Goal: Task Accomplishment & Management: Use online tool/utility

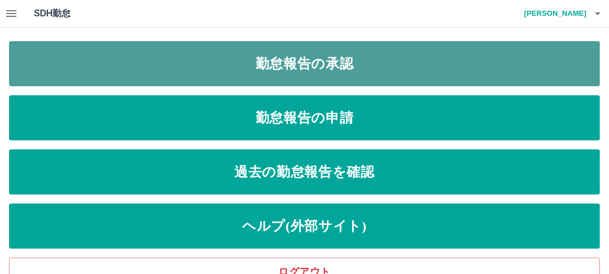
click at [324, 64] on link "勤怠報告の承認" at bounding box center [304, 63] width 591 height 45
click at [323, 65] on link "勤怠報告の承認" at bounding box center [304, 63] width 591 height 45
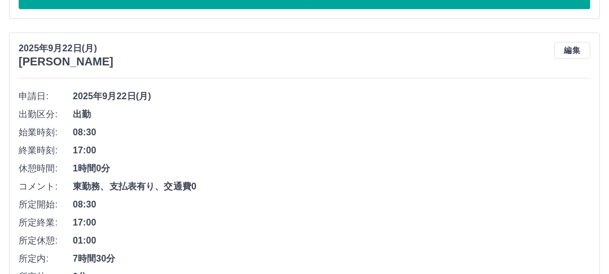
scroll to position [1806, 0]
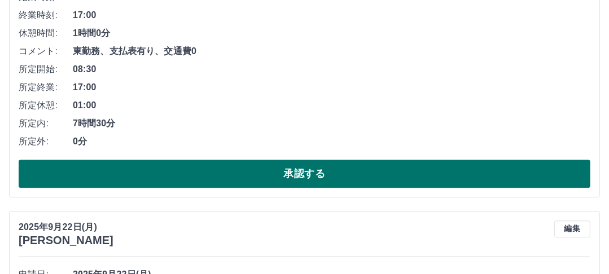
click at [315, 171] on button "承認する" at bounding box center [305, 174] width 572 height 28
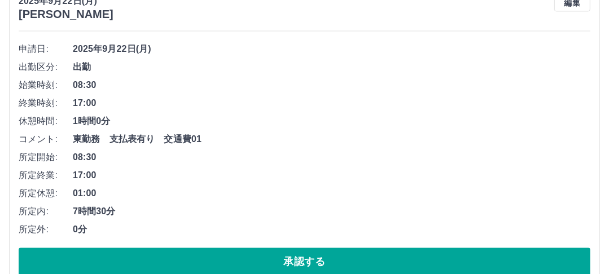
scroll to position [1763, 0]
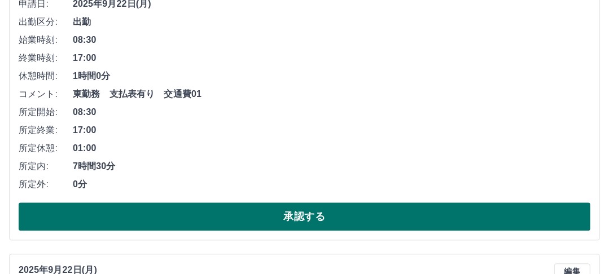
click at [308, 215] on button "承認する" at bounding box center [305, 217] width 572 height 28
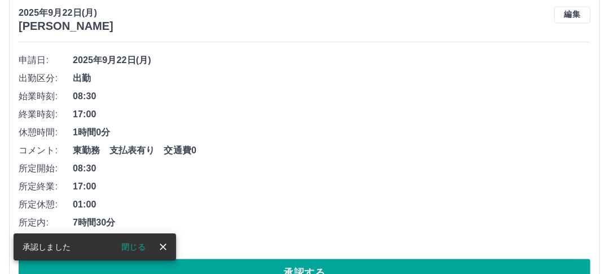
scroll to position [2036, 0]
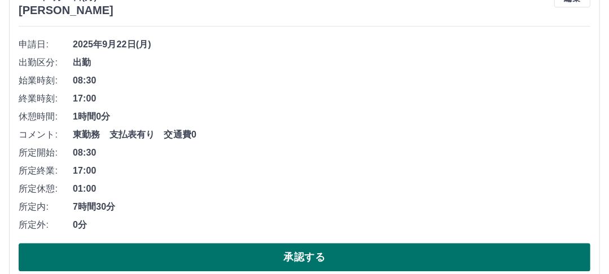
click at [310, 254] on button "承認する" at bounding box center [305, 257] width 572 height 28
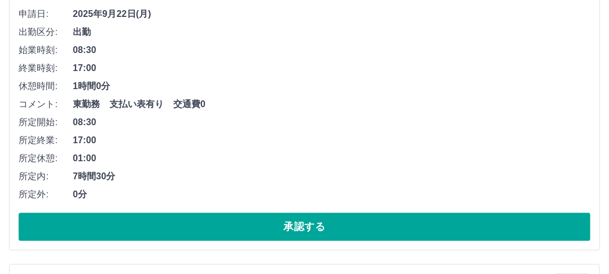
scroll to position [2081, 0]
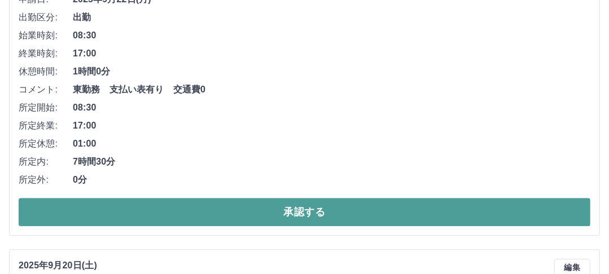
click at [313, 210] on button "承認する" at bounding box center [305, 212] width 572 height 28
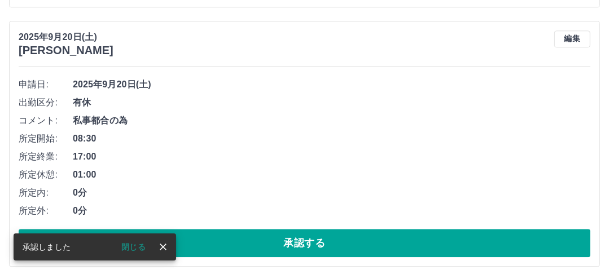
scroll to position [2038, 0]
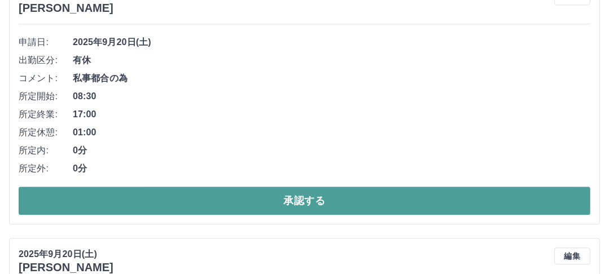
click at [311, 199] on button "承認する" at bounding box center [305, 201] width 572 height 28
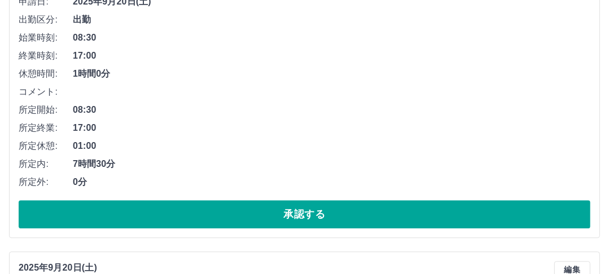
scroll to position [2095, 0]
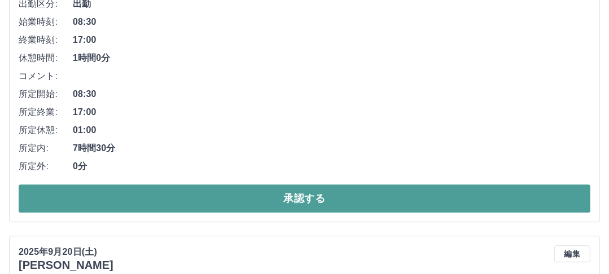
click at [307, 196] on button "承認する" at bounding box center [305, 199] width 572 height 28
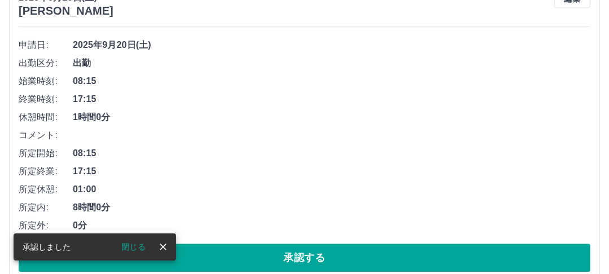
scroll to position [2052, 0]
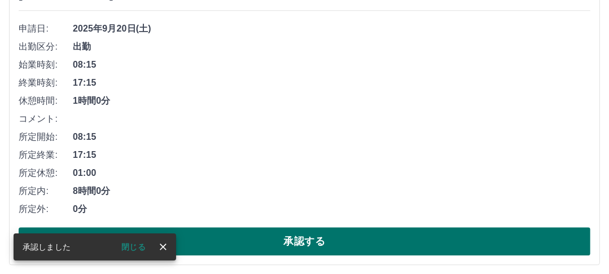
click at [306, 235] on button "承認する" at bounding box center [305, 241] width 572 height 28
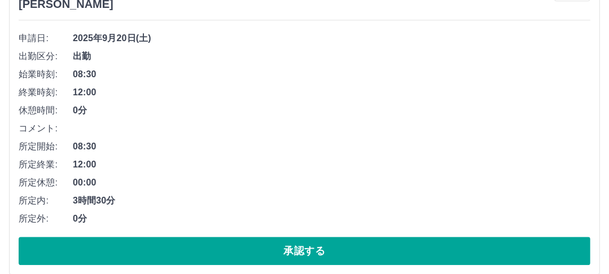
scroll to position [2097, 0]
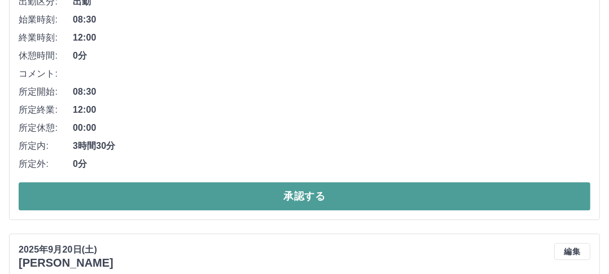
click at [314, 194] on button "承認する" at bounding box center [305, 196] width 572 height 28
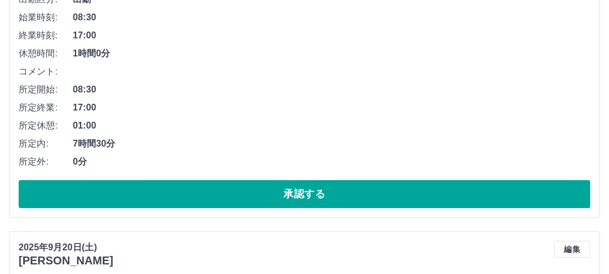
scroll to position [2099, 0]
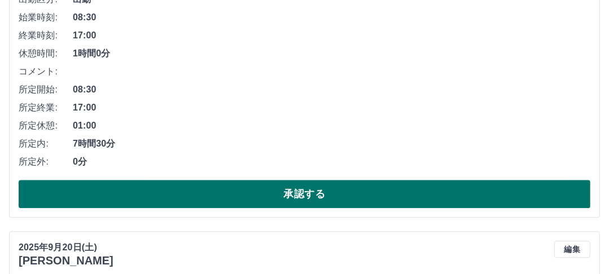
click at [302, 194] on button "承認する" at bounding box center [305, 194] width 572 height 28
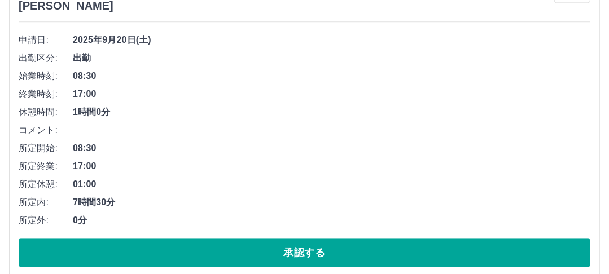
scroll to position [2056, 0]
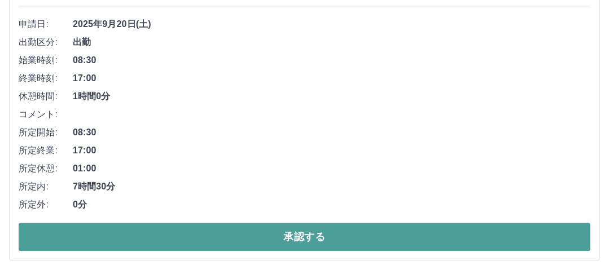
click at [323, 235] on button "承認する" at bounding box center [305, 237] width 572 height 28
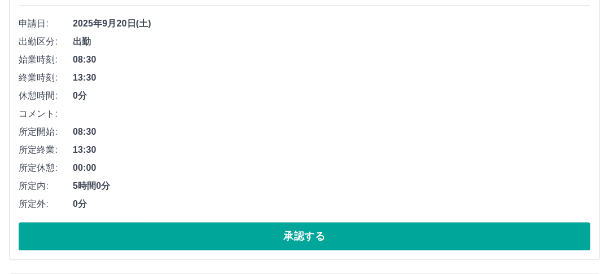
scroll to position [2104, 0]
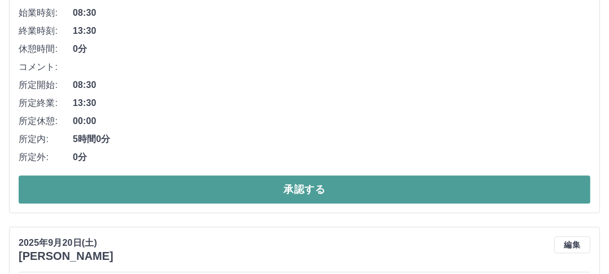
click at [312, 186] on button "承認する" at bounding box center [305, 189] width 572 height 28
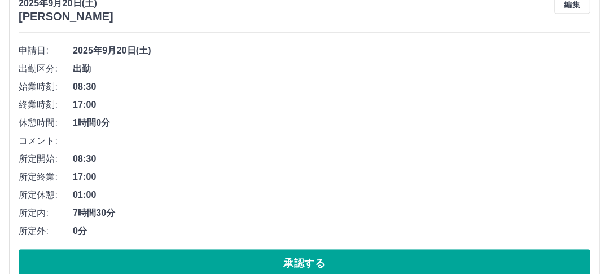
scroll to position [2061, 0]
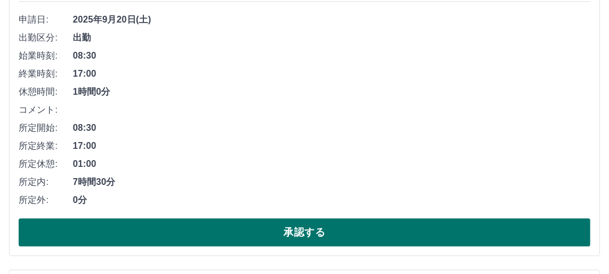
click at [307, 226] on button "承認する" at bounding box center [305, 232] width 572 height 28
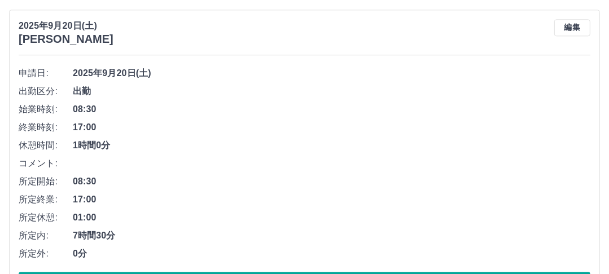
scroll to position [2108, 0]
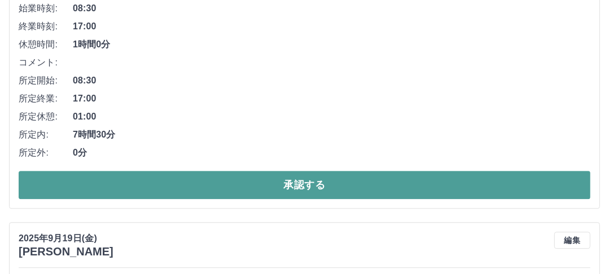
click at [313, 183] on button "承認する" at bounding box center [305, 185] width 572 height 28
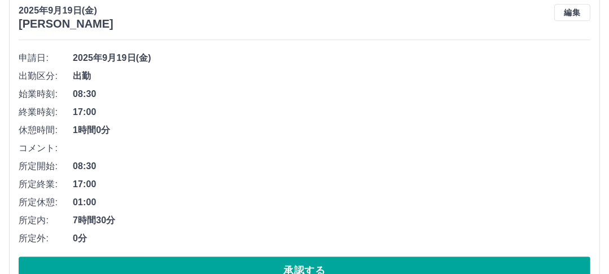
scroll to position [2381, 0]
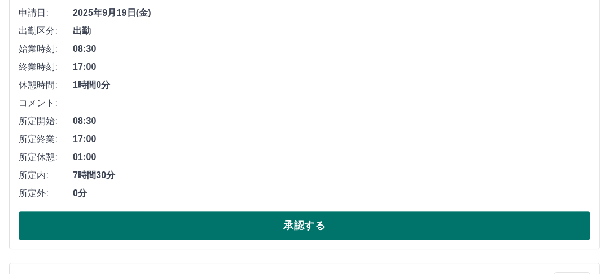
click at [330, 225] on button "承認する" at bounding box center [305, 226] width 572 height 28
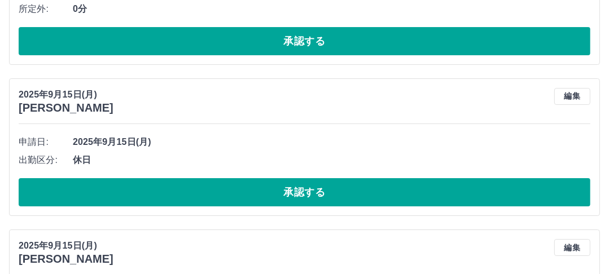
scroll to position [2880, 0]
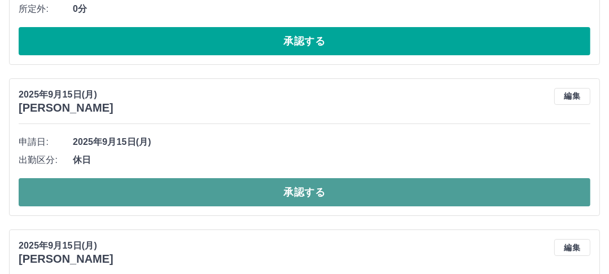
click at [323, 188] on button "承認する" at bounding box center [305, 192] width 572 height 28
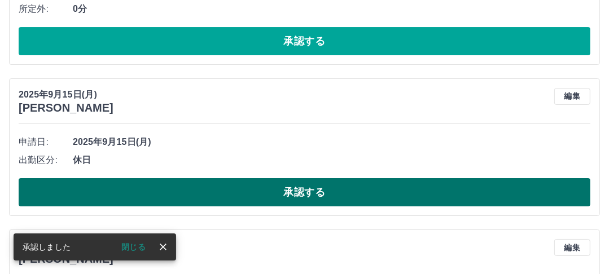
click at [329, 190] on button "承認する" at bounding box center [305, 192] width 572 height 28
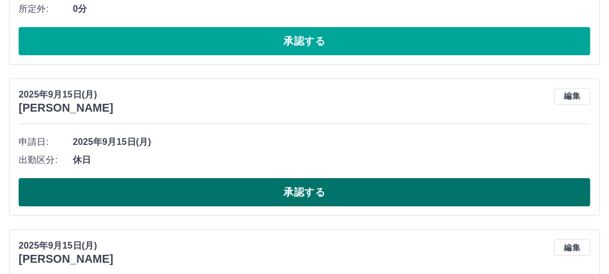
click at [323, 185] on button "承認する" at bounding box center [305, 192] width 572 height 28
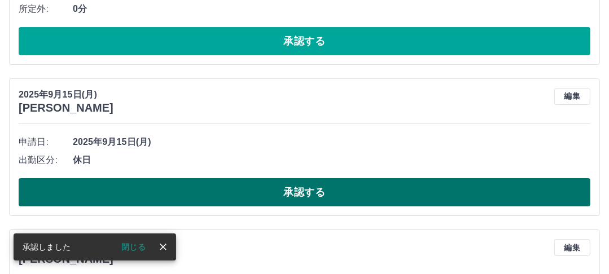
click at [323, 183] on button "承認する" at bounding box center [305, 192] width 572 height 28
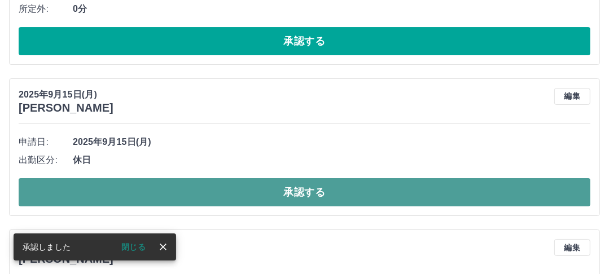
click at [316, 184] on button "承認する" at bounding box center [305, 192] width 572 height 28
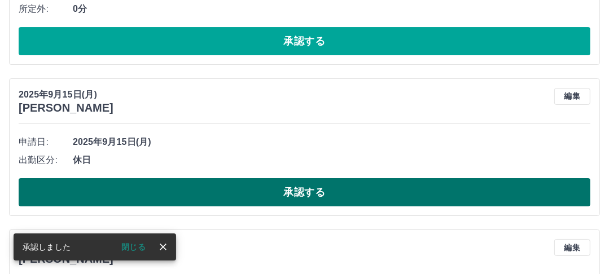
click at [325, 184] on button "承認する" at bounding box center [305, 192] width 572 height 28
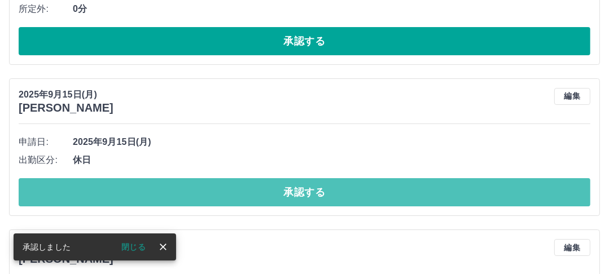
click at [325, 184] on button "承認する" at bounding box center [305, 192] width 572 height 28
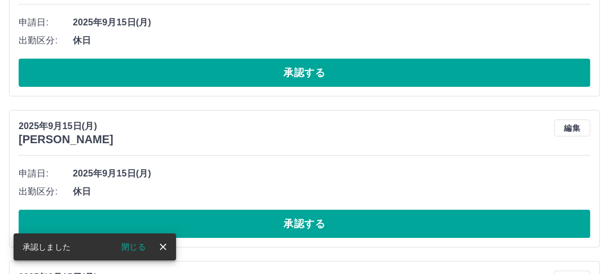
scroll to position [3016, 0]
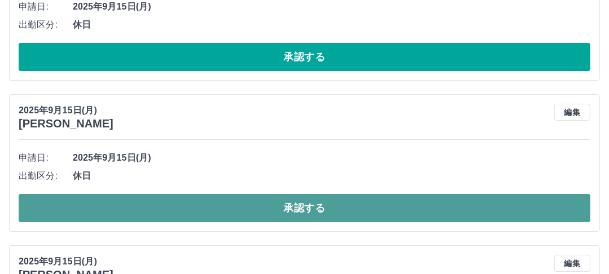
click at [311, 201] on button "承認する" at bounding box center [305, 208] width 572 height 28
click at [308, 199] on button "承認する" at bounding box center [305, 208] width 572 height 28
click at [316, 206] on button "承認する" at bounding box center [305, 208] width 572 height 28
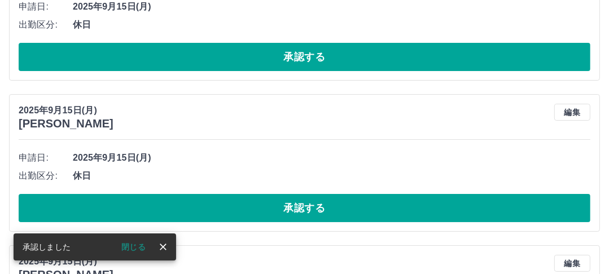
click at [316, 206] on button "承認する" at bounding box center [305, 208] width 572 height 28
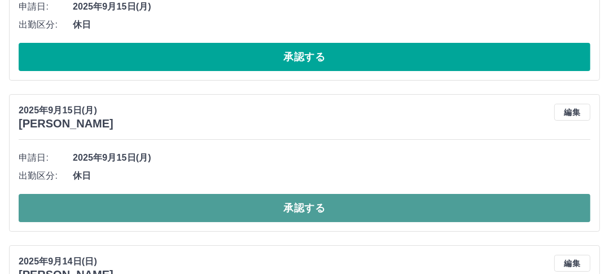
click at [320, 207] on button "承認する" at bounding box center [305, 208] width 572 height 28
click at [321, 205] on button "承認する" at bounding box center [305, 208] width 572 height 28
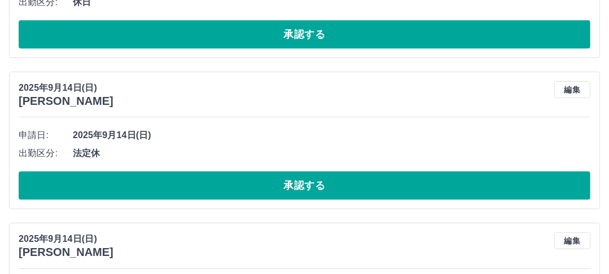
scroll to position [3061, 0]
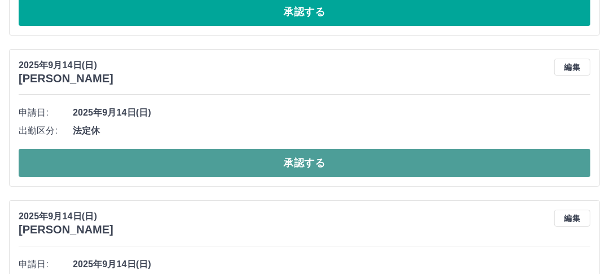
click at [296, 160] on button "承認する" at bounding box center [305, 163] width 572 height 28
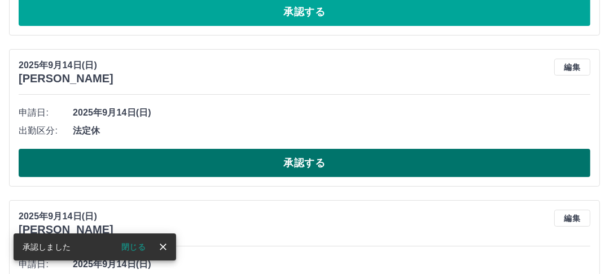
click at [307, 160] on button "承認する" at bounding box center [305, 163] width 572 height 28
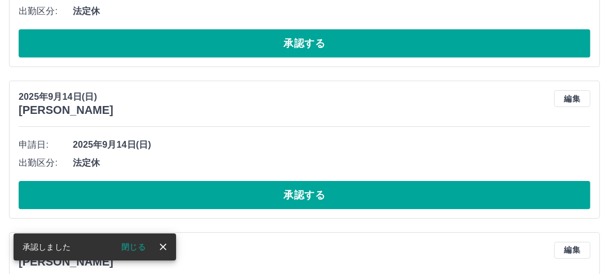
scroll to position [3196, 0]
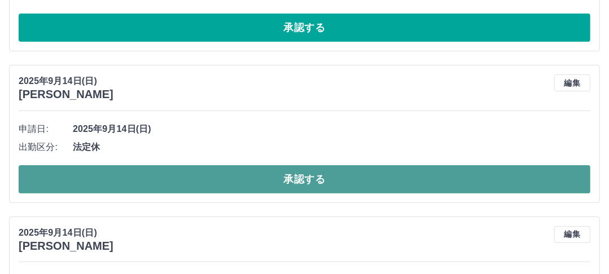
click at [309, 174] on button "承認する" at bounding box center [305, 179] width 572 height 28
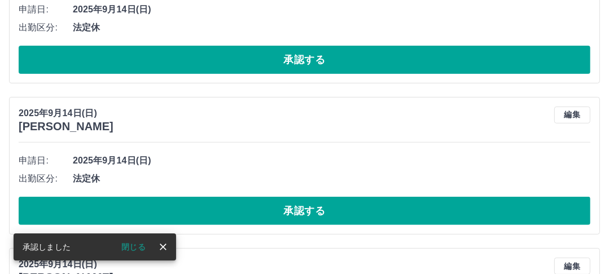
scroll to position [3332, 0]
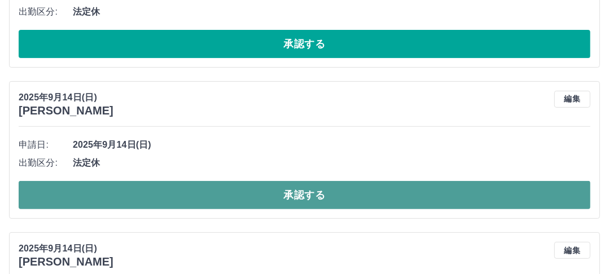
click at [310, 185] on button "承認する" at bounding box center [305, 195] width 572 height 28
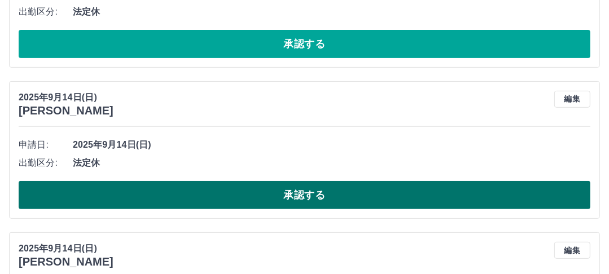
click at [312, 186] on button "承認する" at bounding box center [305, 195] width 572 height 28
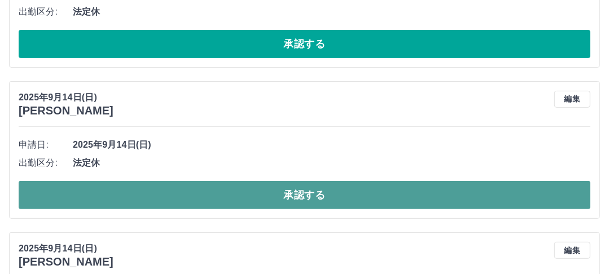
click at [309, 184] on button "承認する" at bounding box center [305, 195] width 572 height 28
click at [314, 187] on button "承認する" at bounding box center [305, 195] width 572 height 28
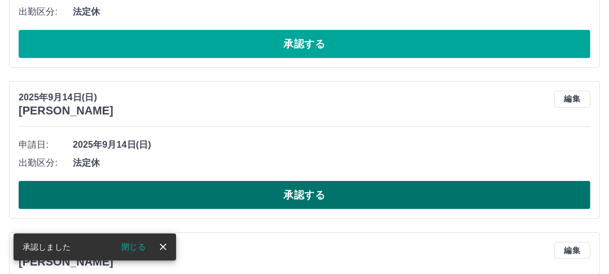
click at [322, 188] on button "承認する" at bounding box center [305, 195] width 572 height 28
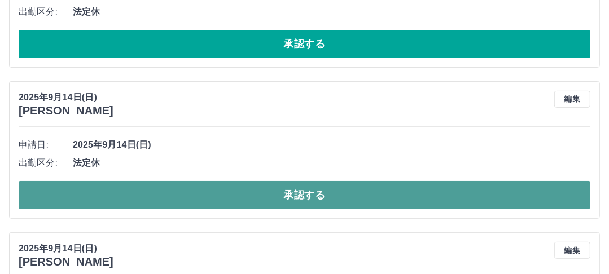
click at [321, 188] on button "承認する" at bounding box center [305, 195] width 572 height 28
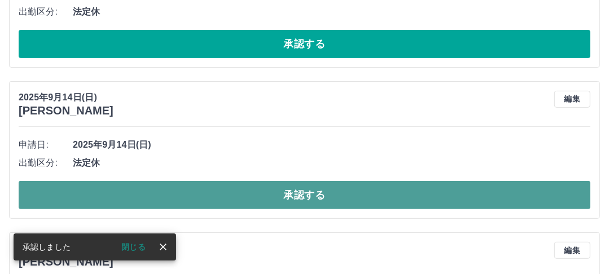
click at [323, 186] on button "承認する" at bounding box center [305, 195] width 572 height 28
click at [316, 190] on button "承認する" at bounding box center [305, 195] width 572 height 28
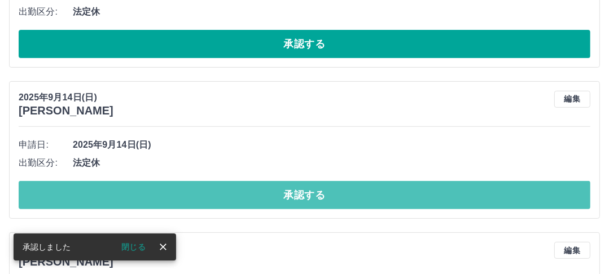
click at [316, 190] on button "承認する" at bounding box center [305, 195] width 572 height 28
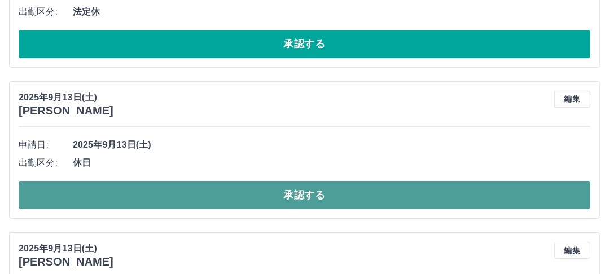
click at [302, 189] on button "承認する" at bounding box center [305, 195] width 572 height 28
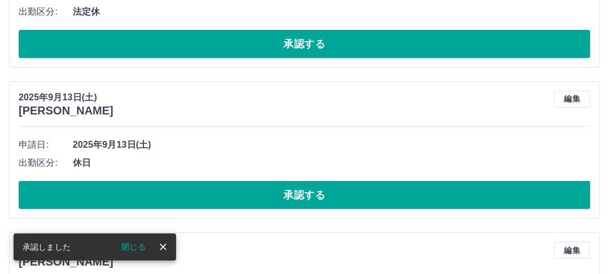
click at [302, 189] on button "承認する" at bounding box center [305, 195] width 572 height 28
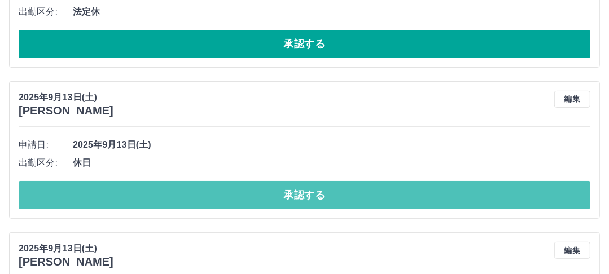
click at [302, 189] on button "承認する" at bounding box center [305, 195] width 572 height 28
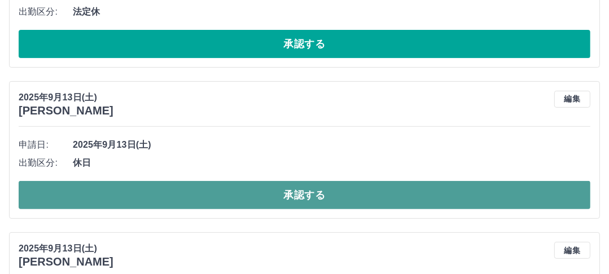
click at [315, 192] on button "承認する" at bounding box center [305, 195] width 572 height 28
click at [315, 194] on button "承認する" at bounding box center [305, 195] width 572 height 28
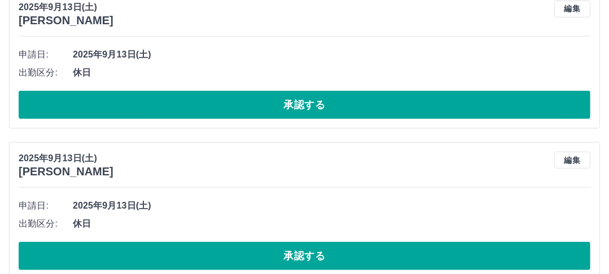
scroll to position [3467, 0]
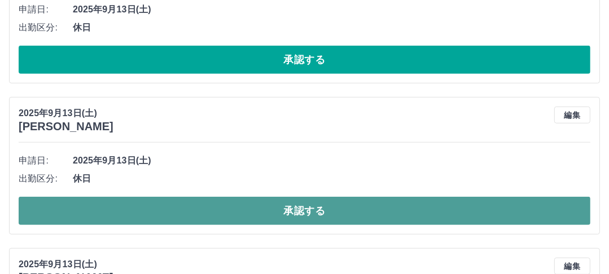
click at [330, 206] on button "承認する" at bounding box center [305, 211] width 572 height 28
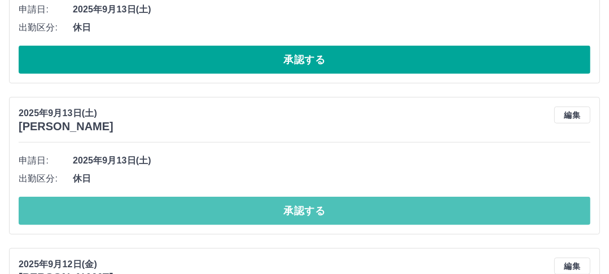
click at [330, 206] on button "承認する" at bounding box center [305, 211] width 572 height 28
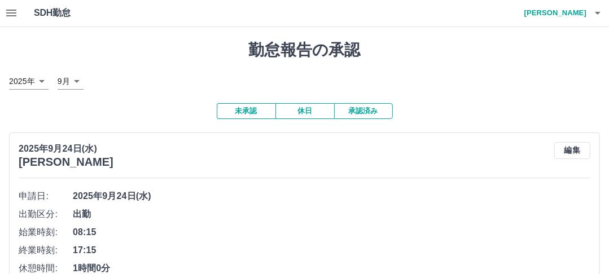
scroll to position [0, 0]
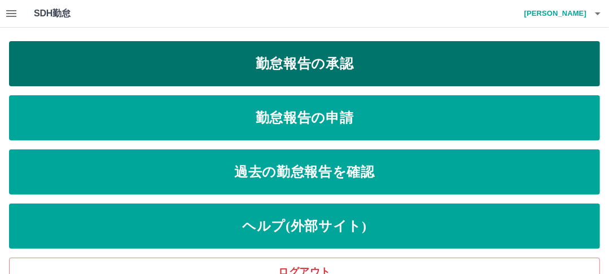
click at [330, 64] on link "勤怠報告の承認" at bounding box center [304, 63] width 591 height 45
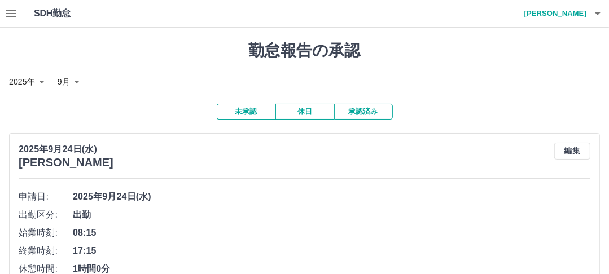
click at [365, 113] on button "承認済み" at bounding box center [363, 112] width 59 height 16
click at [252, 111] on button "未承認" at bounding box center [246, 112] width 59 height 16
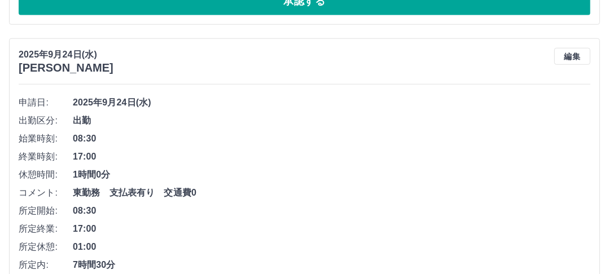
scroll to position [767, 0]
